Goal: Task Accomplishment & Management: Manage account settings

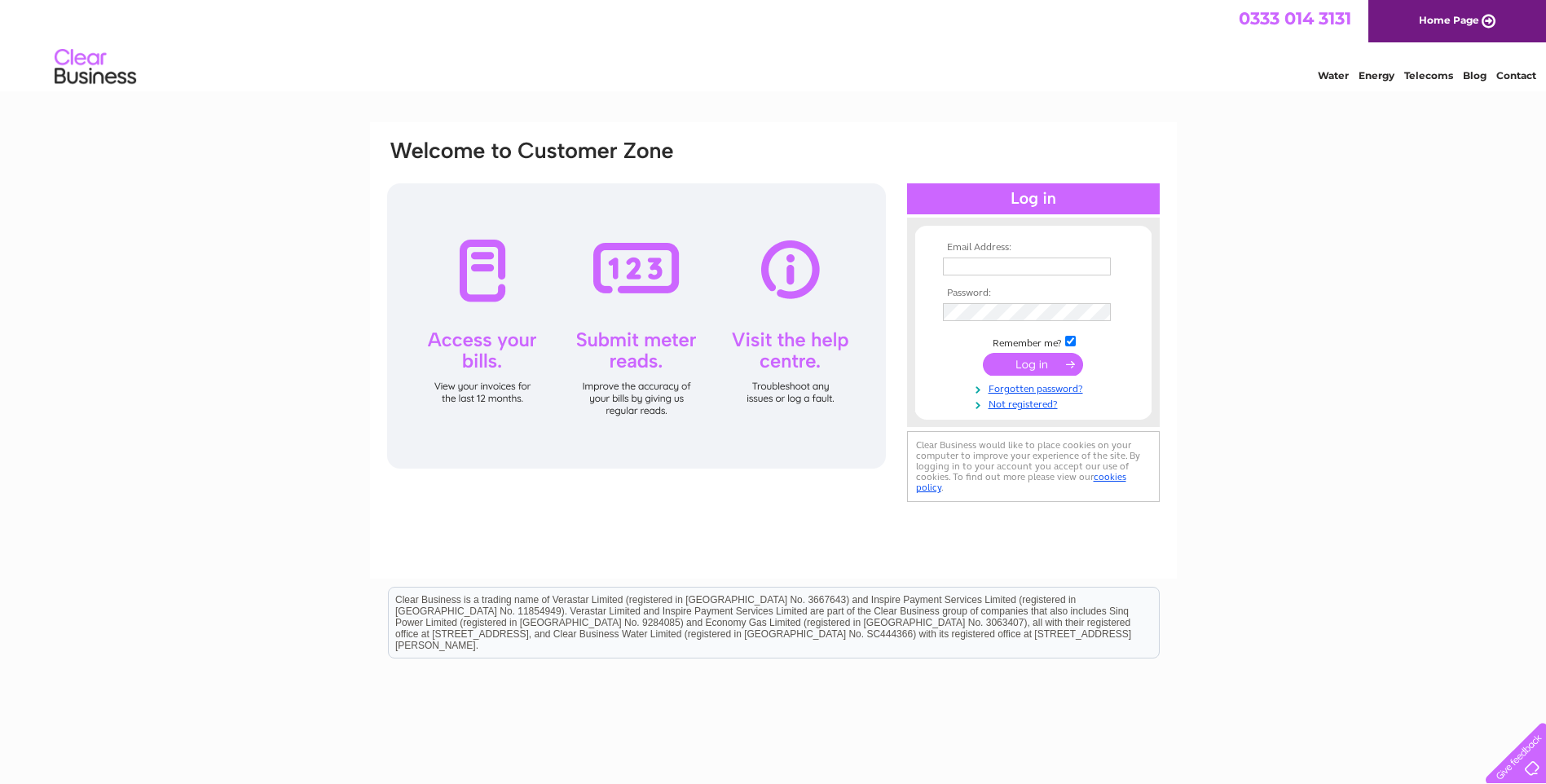
type input "[EMAIL_ADDRESS][DOMAIN_NAME]"
click at [1021, 367] on input "submit" at bounding box center [1033, 363] width 100 height 23
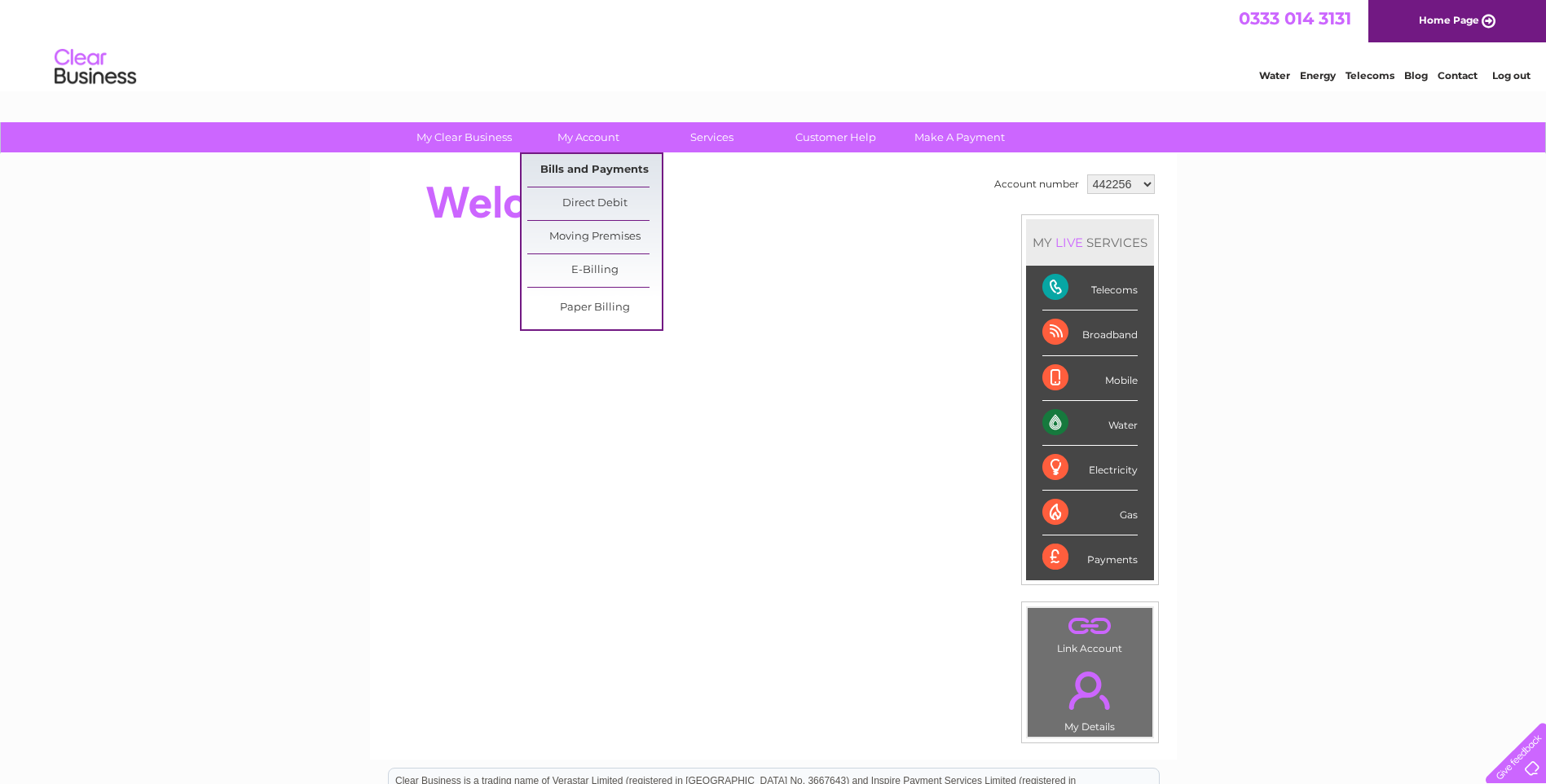
click at [584, 175] on link "Bills and Payments" at bounding box center [594, 169] width 134 height 33
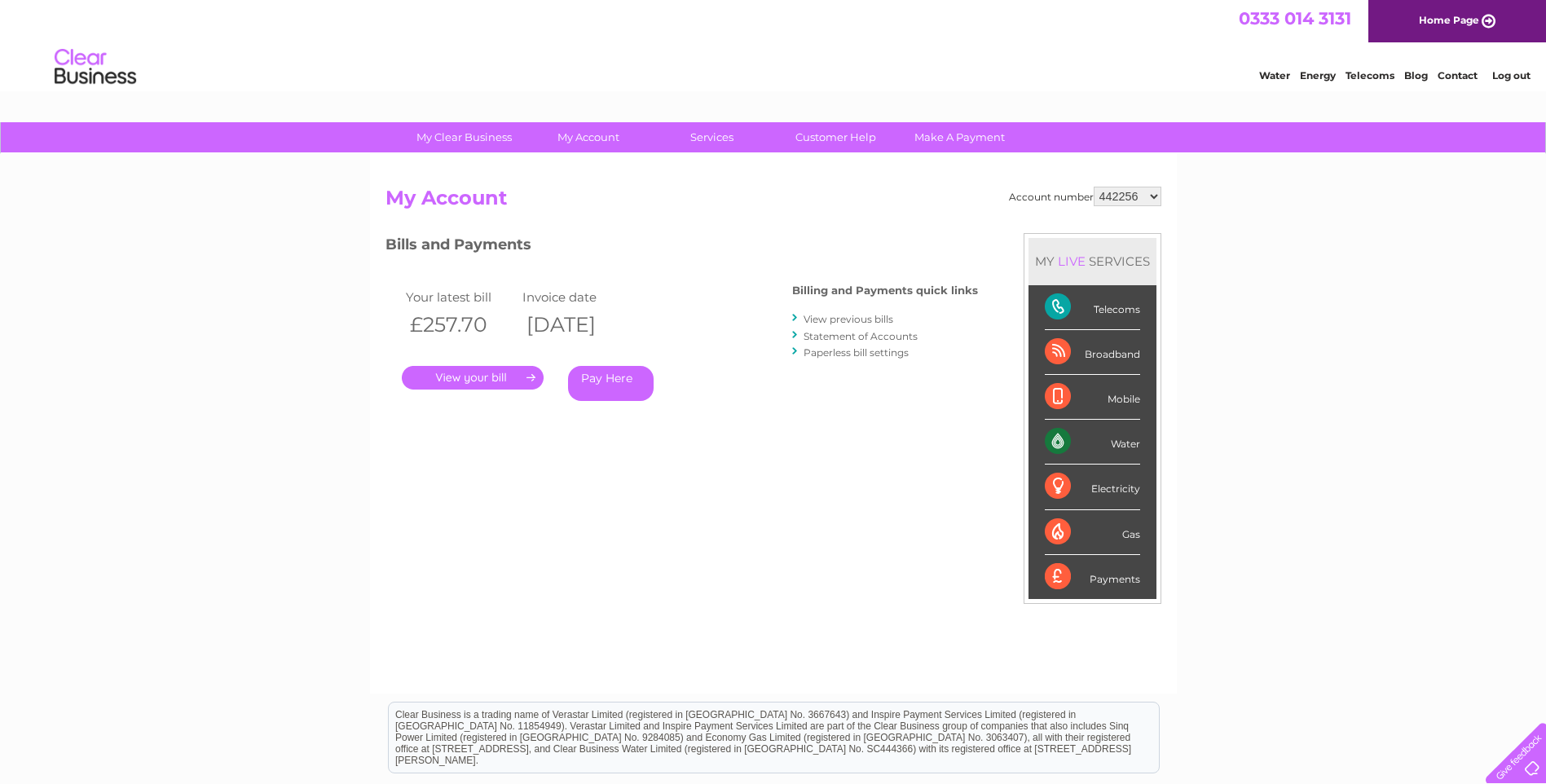
click at [486, 377] on link "." at bounding box center [473, 377] width 142 height 23
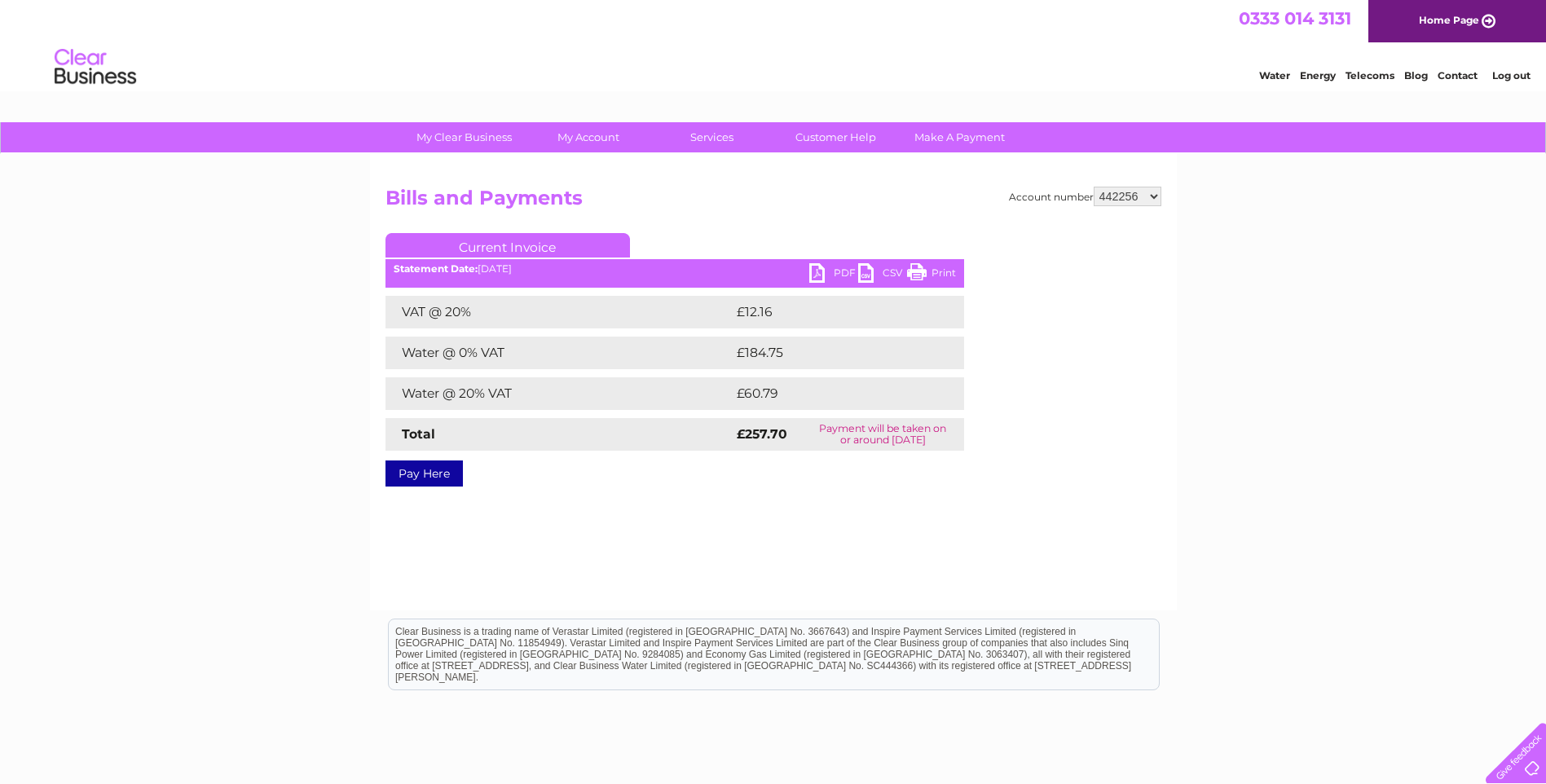
click at [838, 276] on link "PDF" at bounding box center [834, 275] width 49 height 23
click at [1158, 197] on select "442256 1100615" at bounding box center [1127, 195] width 68 height 19
click at [1094, 186] on select "442256 1100615" at bounding box center [1127, 195] width 68 height 19
click at [1158, 193] on select "442256 1100615" at bounding box center [1127, 195] width 68 height 19
click at [1094, 186] on select "442256 1100615" at bounding box center [1127, 195] width 68 height 19
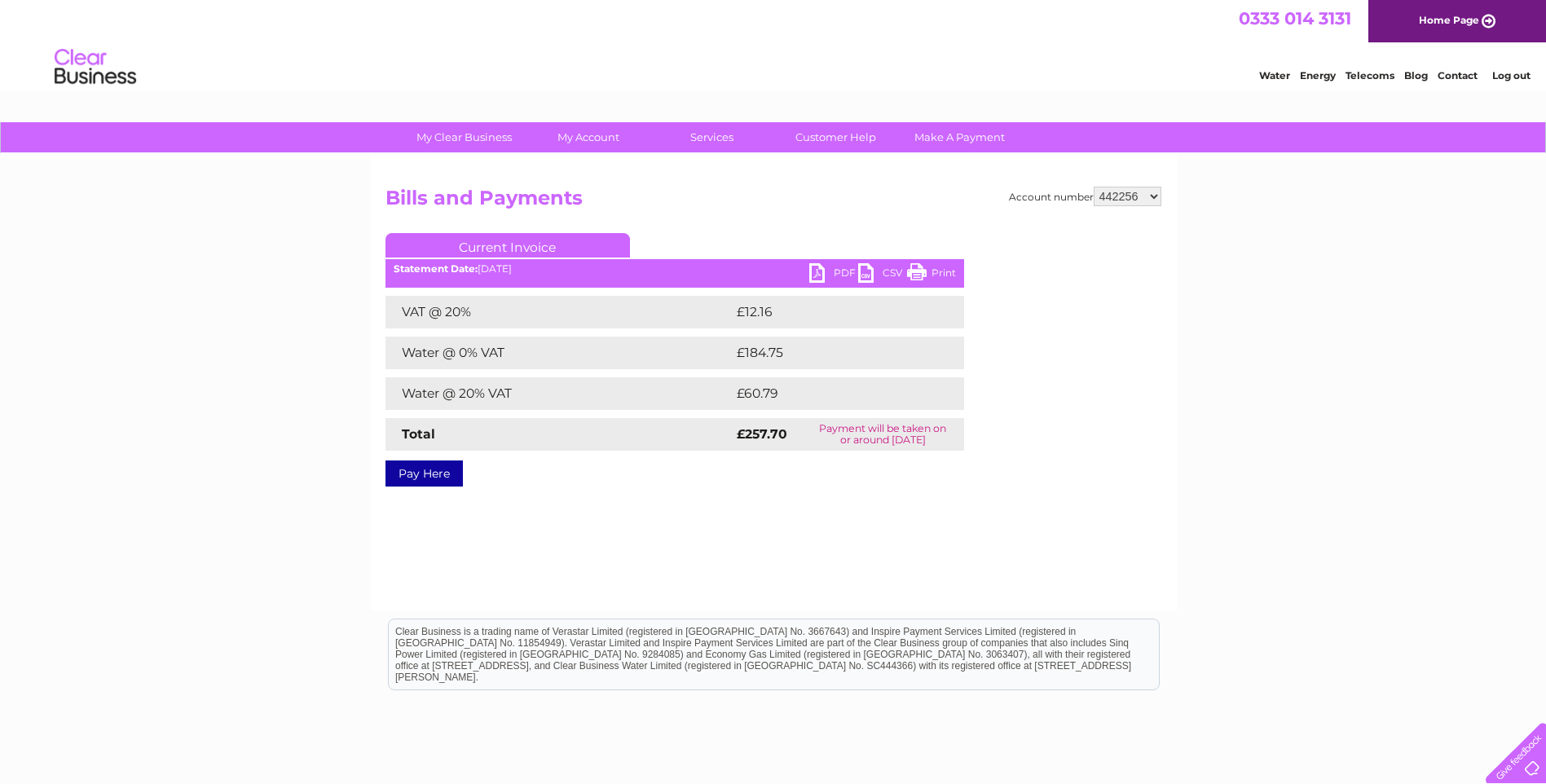
click at [1153, 196] on select "442256 1100615" at bounding box center [1127, 195] width 68 height 19
select select "1100615"
click at [1094, 186] on select "442256 1100615" at bounding box center [1127, 195] width 68 height 19
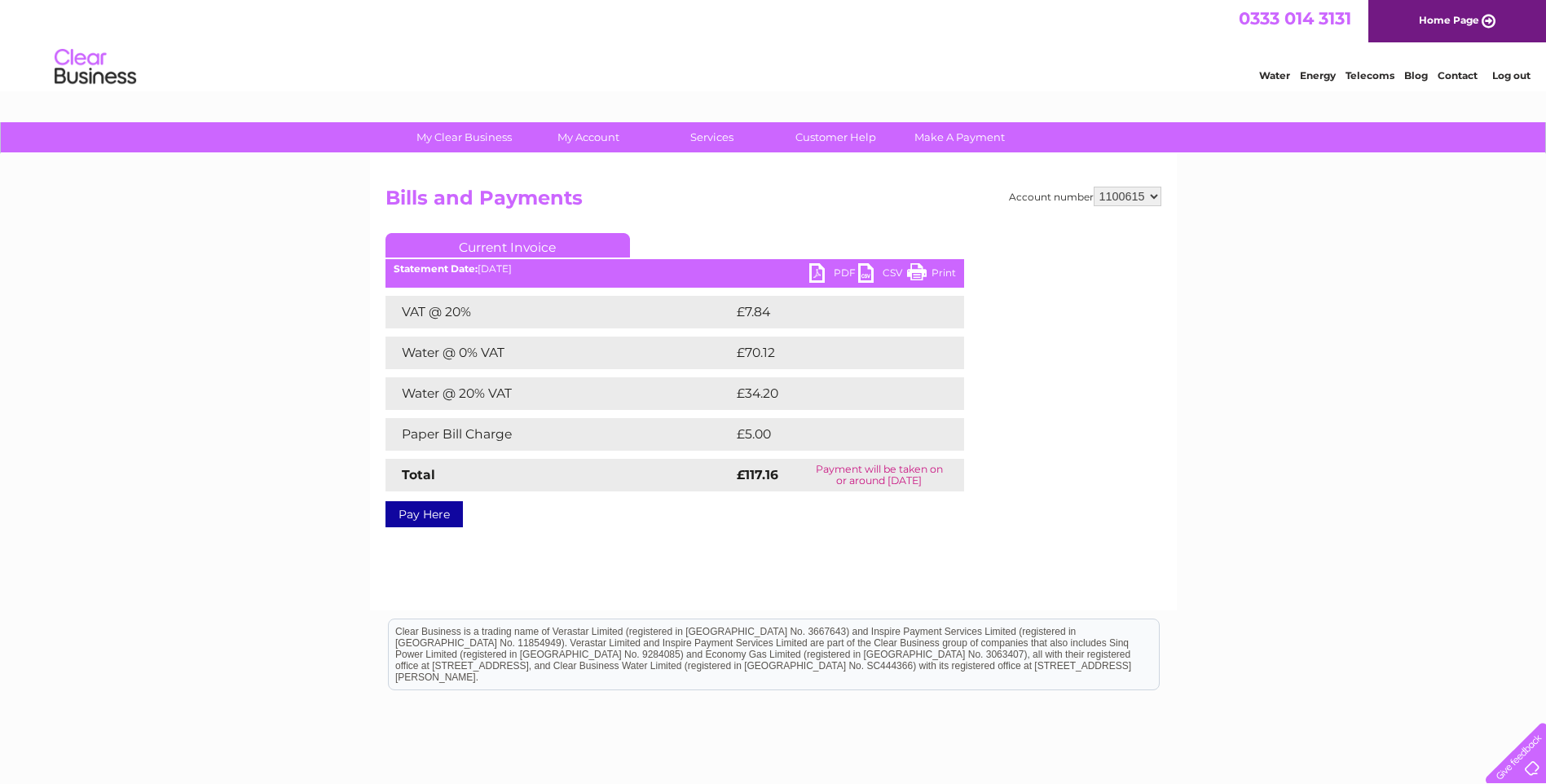
click at [936, 271] on link "Print" at bounding box center [931, 275] width 49 height 23
click at [1154, 192] on select "442256 1100615" at bounding box center [1127, 195] width 68 height 19
select select "442256"
click at [1094, 186] on select "442256 1100615" at bounding box center [1127, 195] width 68 height 19
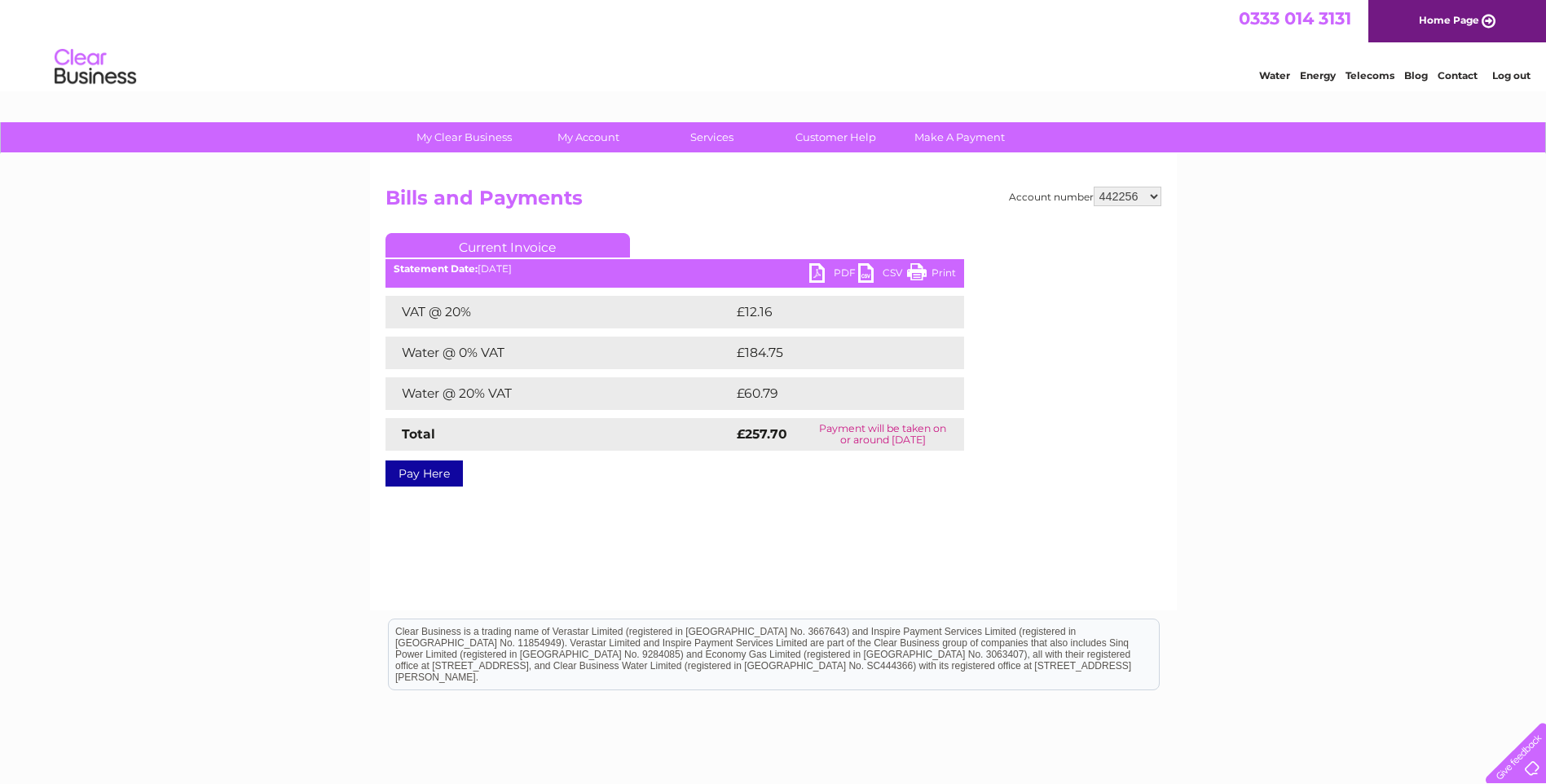
click at [1153, 196] on select "442256 1100615" at bounding box center [1127, 195] width 68 height 19
select select "1100615"
click at [1094, 186] on select "442256 1100615" at bounding box center [1127, 195] width 68 height 19
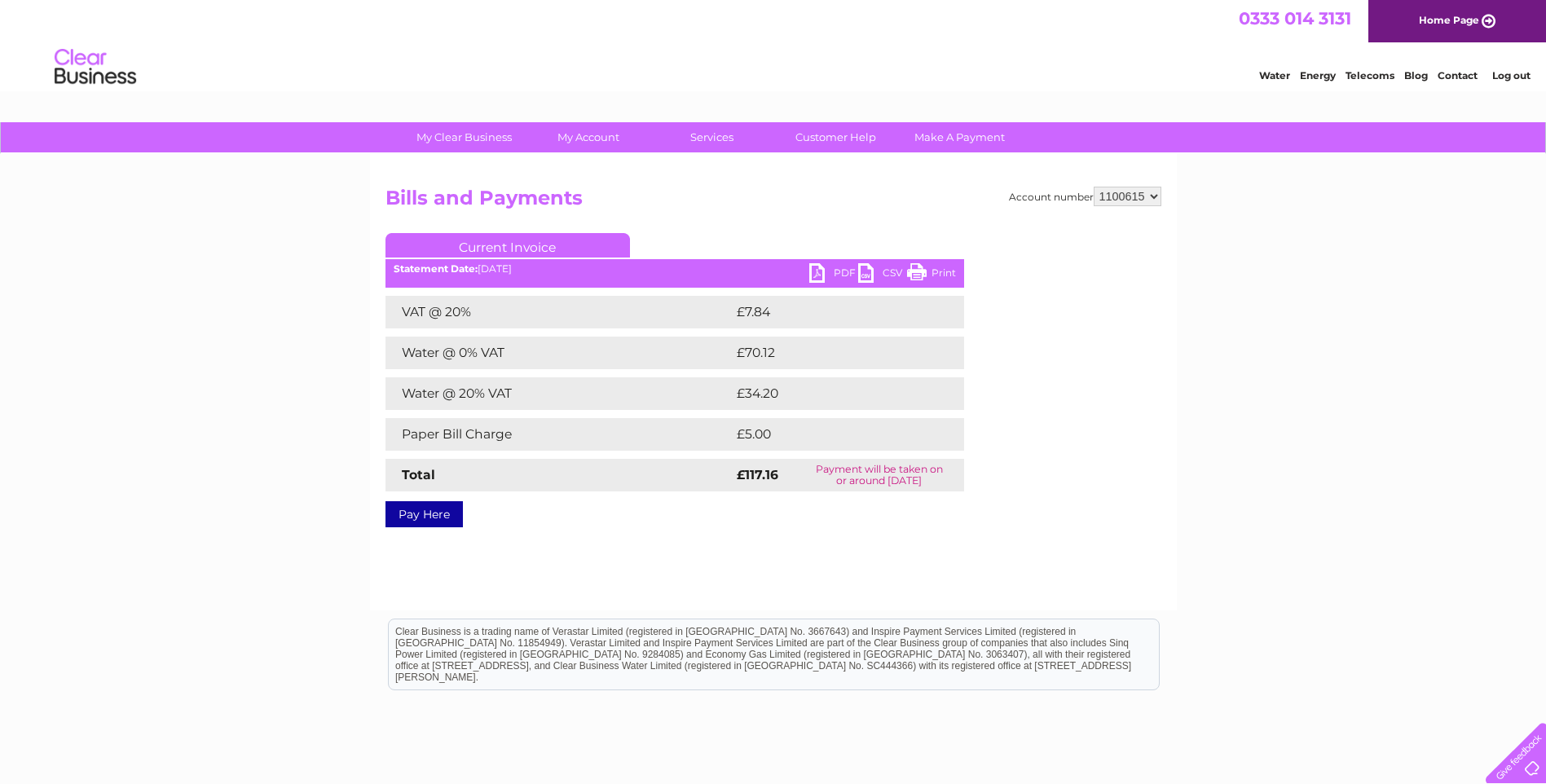
click at [1277, 73] on link "Water" at bounding box center [1274, 75] width 31 height 13
